Goal: Navigation & Orientation: Find specific page/section

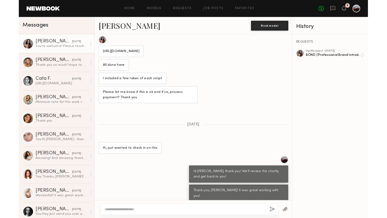
scroll to position [1683, 0]
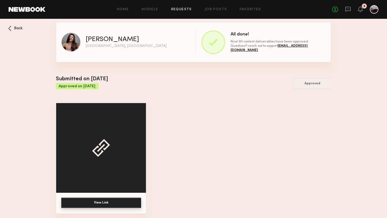
click at [12, 26] on div "Back" at bounding box center [15, 28] width 14 height 5
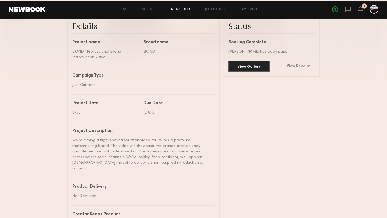
scroll to position [304, 0]
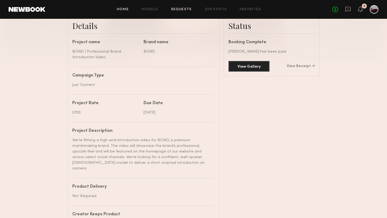
click at [123, 9] on link "Home" at bounding box center [123, 9] width 12 height 3
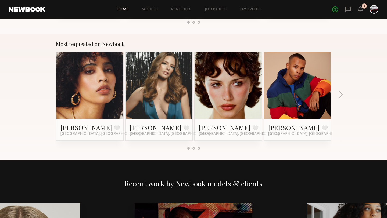
scroll to position [448, 0]
